Goal: Obtain resource: Obtain resource

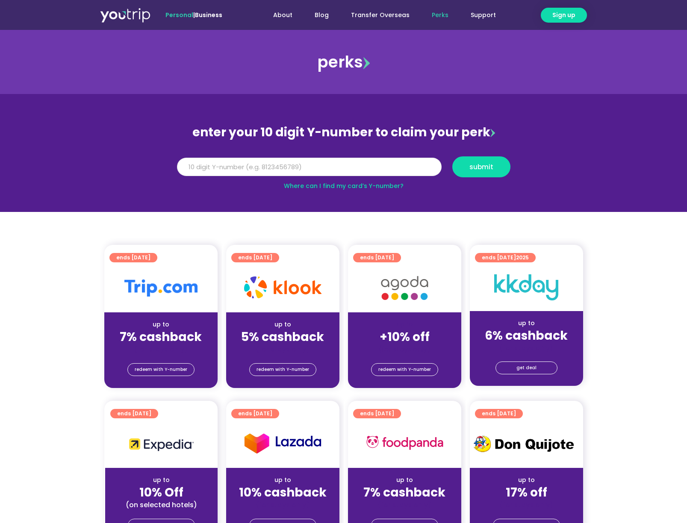
click at [236, 168] on input "Y Number" at bounding box center [309, 167] width 265 height 19
paste input "8143050421"
type input "8143050421"
click at [481, 167] on span "submit" at bounding box center [481, 167] width 24 height 6
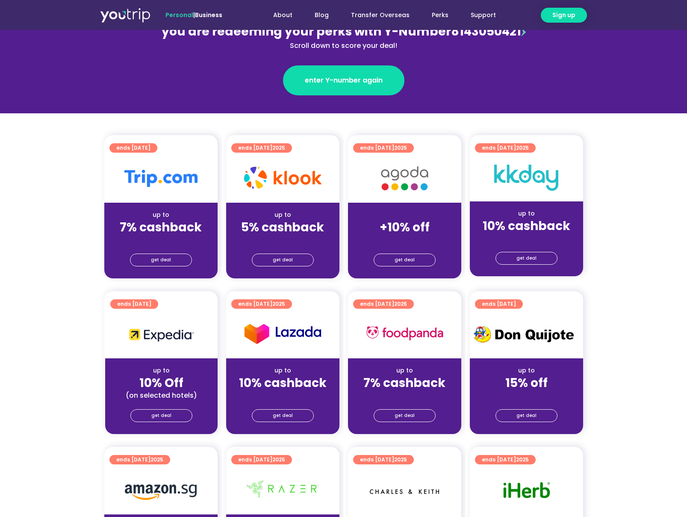
scroll to position [128, 0]
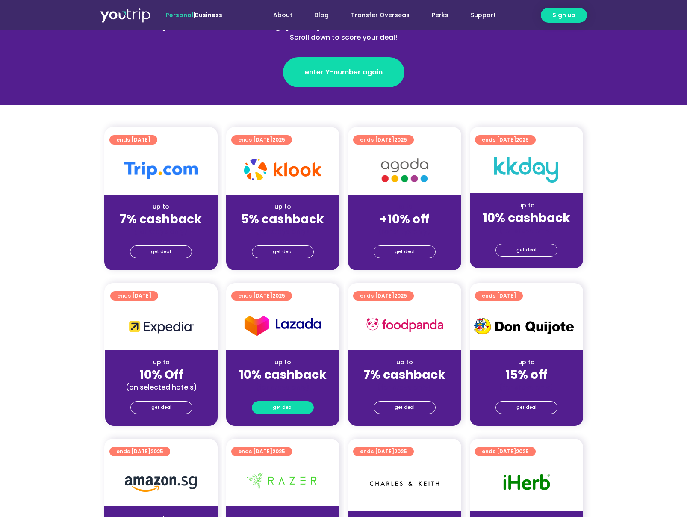
click at [289, 408] on span "get deal" at bounding box center [283, 407] width 20 height 12
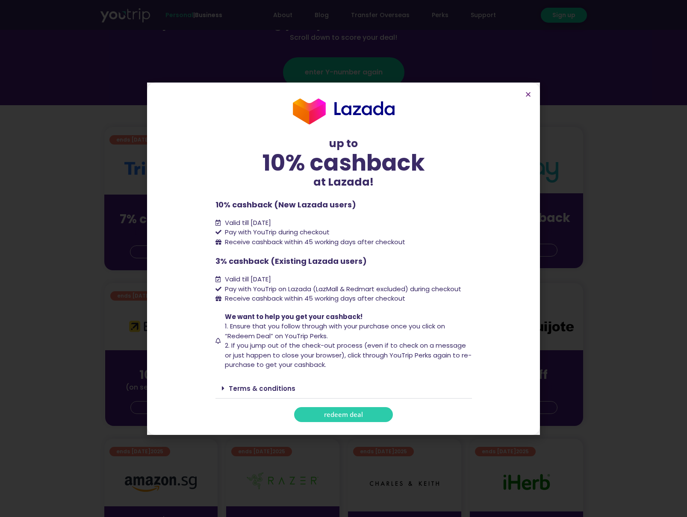
click at [343, 413] on span "redeem deal" at bounding box center [343, 414] width 39 height 6
